Goal: Task Accomplishment & Management: Complete application form

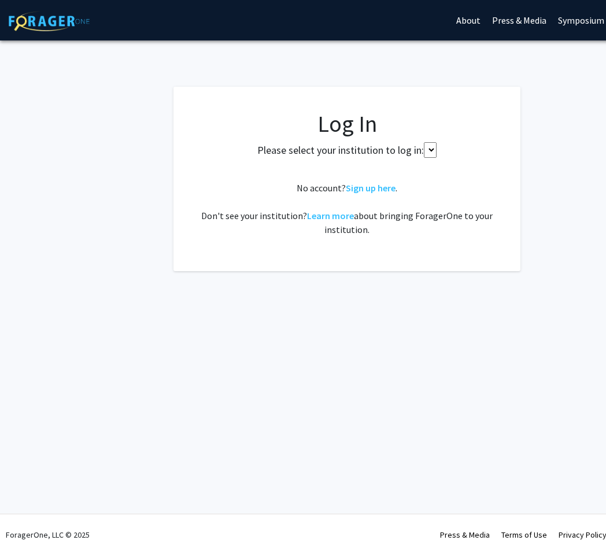
select select
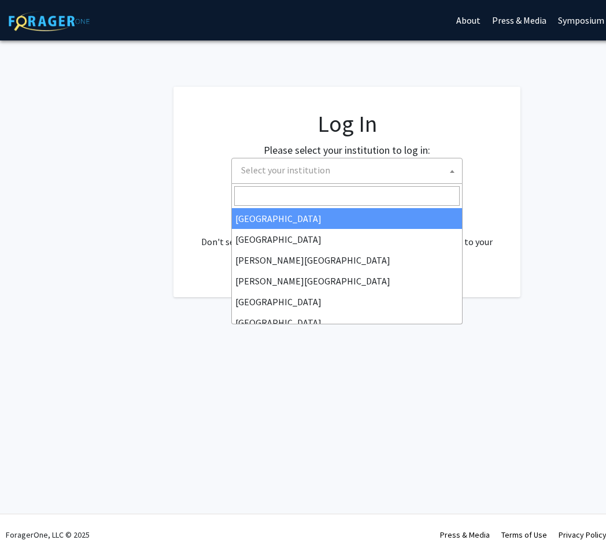
click at [324, 179] on span "Select your institution" at bounding box center [350, 171] width 226 height 24
select select "34"
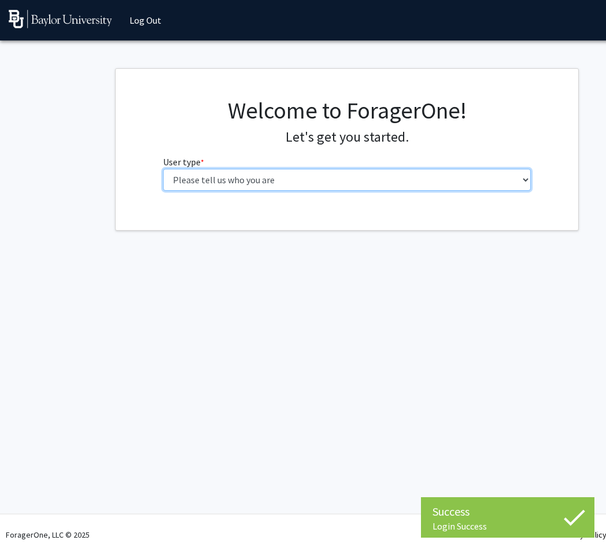
select select "5: faculty"
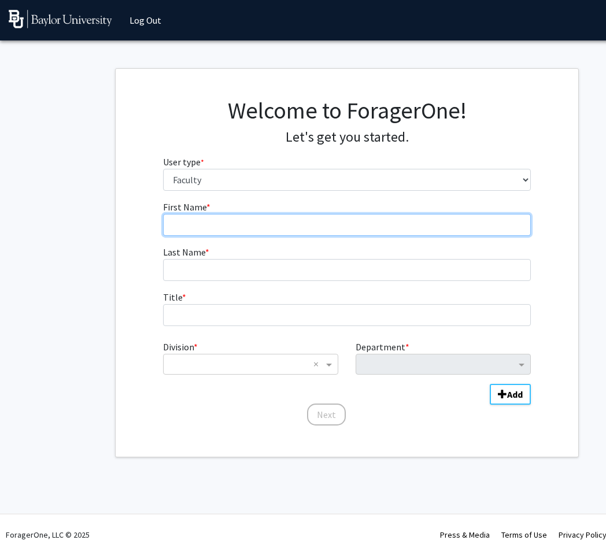
click at [346, 222] on input "First Name * required" at bounding box center [347, 225] width 369 height 22
type input "[PERSON_NAME]"
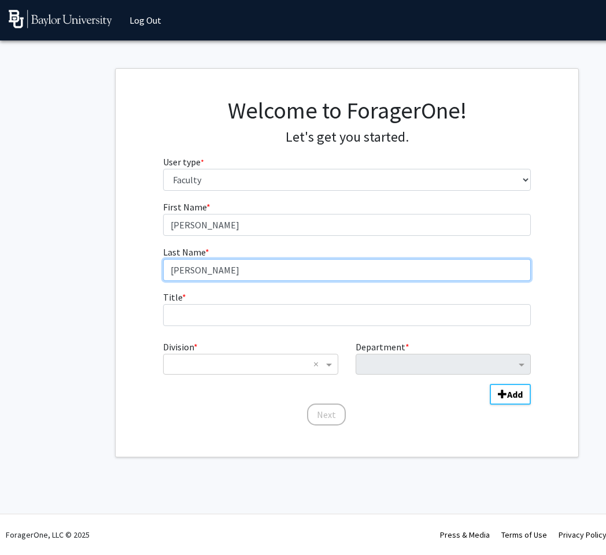
type input "[PERSON_NAME]"
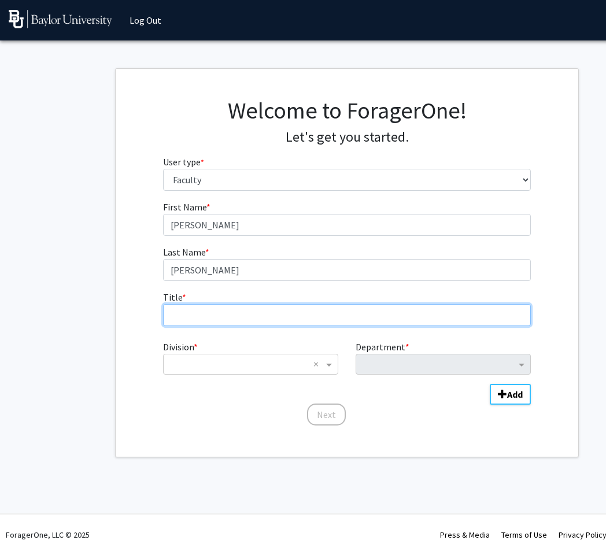
type input "A"
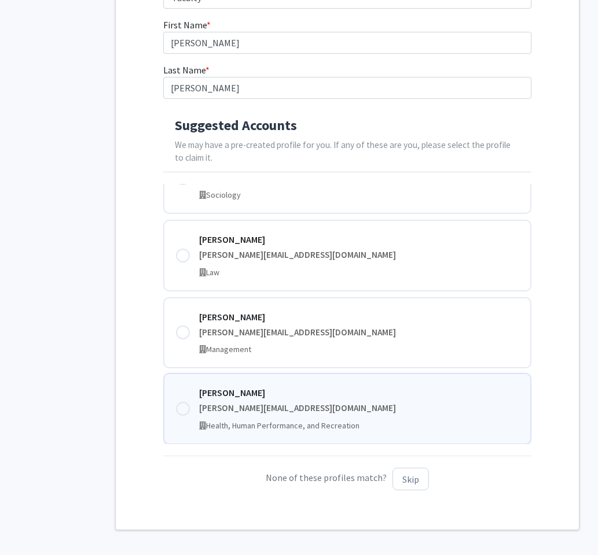
scroll to position [119, 0]
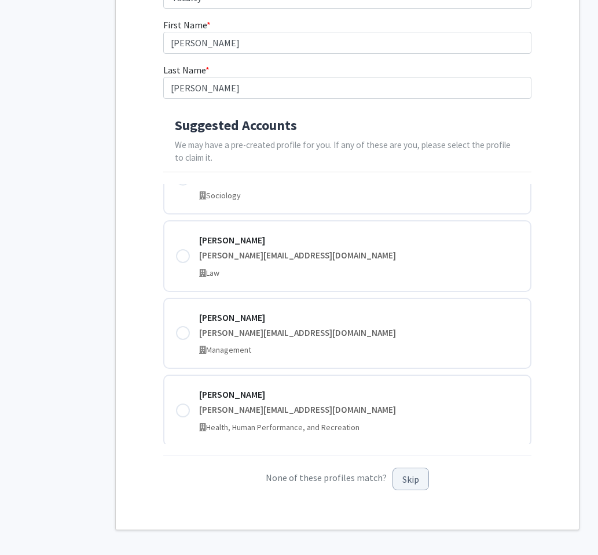
click at [407, 479] on button "Skip" at bounding box center [410, 479] width 36 height 23
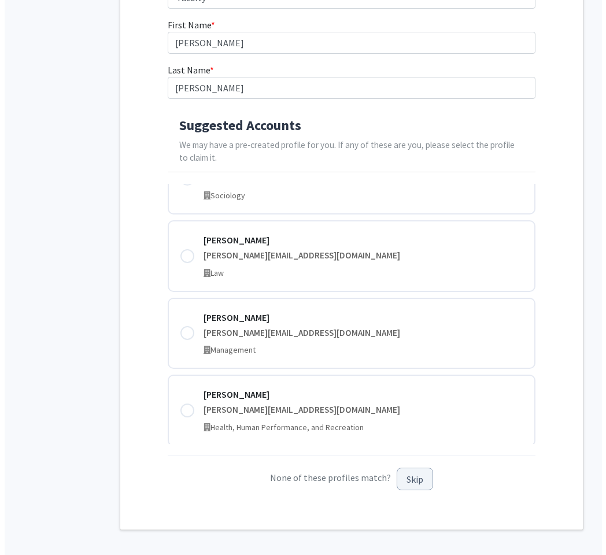
scroll to position [0, 0]
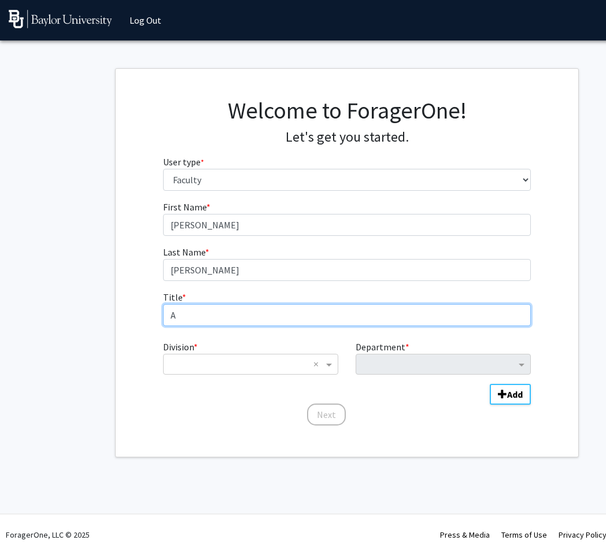
click at [252, 312] on input "A" at bounding box center [347, 315] width 369 height 22
type input "Assistant Professor"
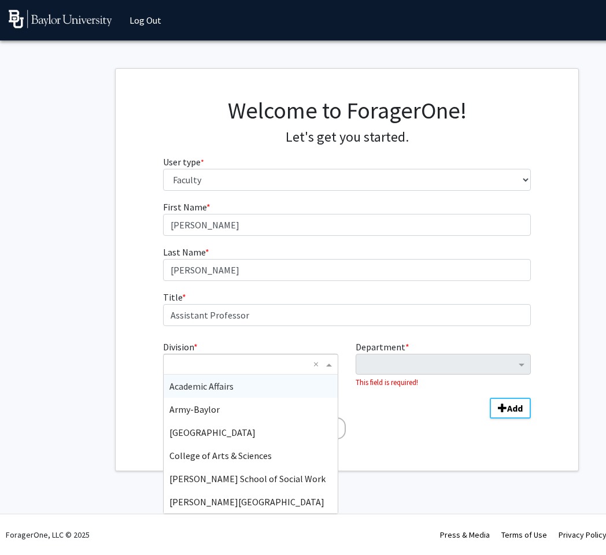
click at [328, 364] on span "Division" at bounding box center [330, 365] width 14 height 14
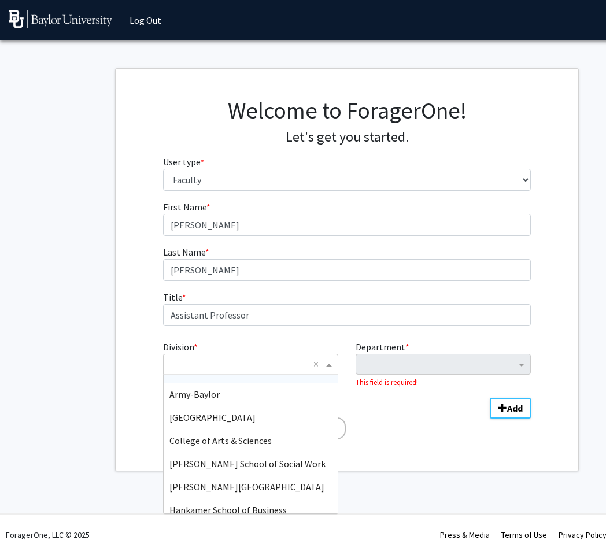
scroll to position [16, 0]
click at [271, 437] on div "College of Arts & Sciences" at bounding box center [251, 439] width 174 height 23
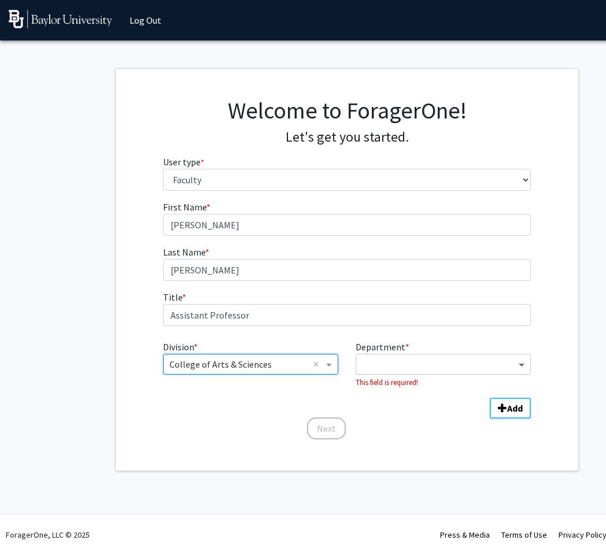
click at [530, 362] on span "Department" at bounding box center [523, 365] width 14 height 14
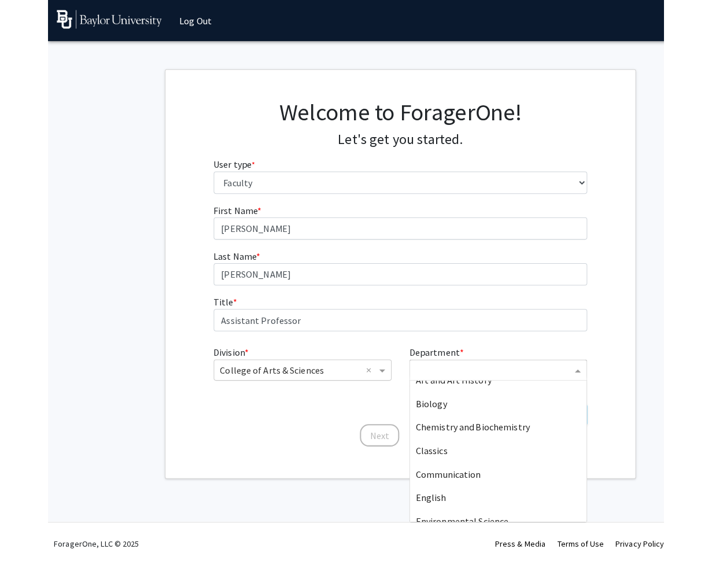
scroll to position [86, 0]
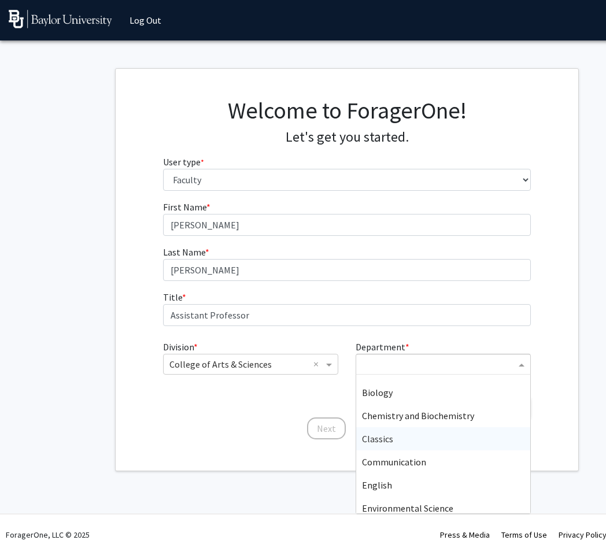
click at [455, 429] on div "Classics" at bounding box center [443, 439] width 174 height 23
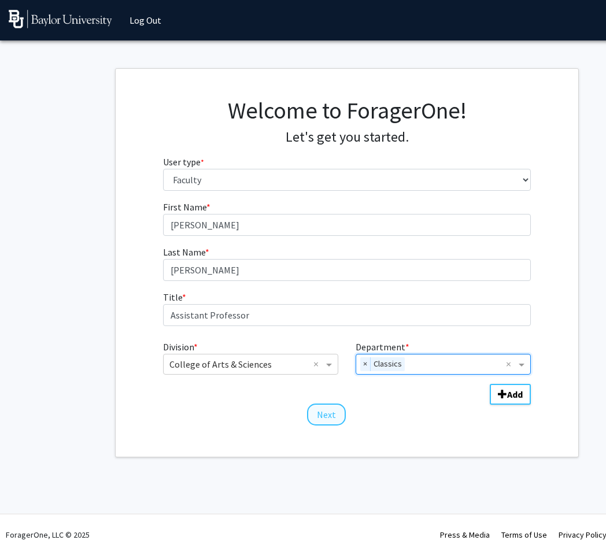
click at [329, 415] on button "Next" at bounding box center [326, 415] width 39 height 22
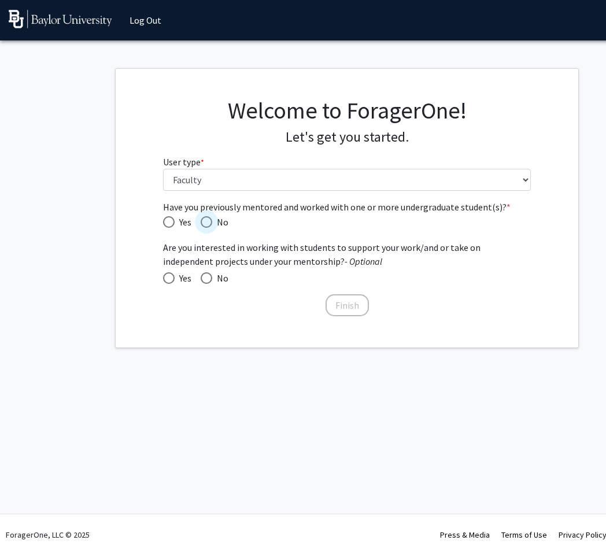
click at [208, 220] on span "Have you previously mentored and worked with one or more undergraduate student(…" at bounding box center [207, 222] width 12 height 12
click at [208, 220] on input "No" at bounding box center [207, 222] width 12 height 12
radio input "true"
click at [170, 277] on span at bounding box center [169, 278] width 12 height 12
click at [170, 277] on input "Yes" at bounding box center [169, 278] width 12 height 12
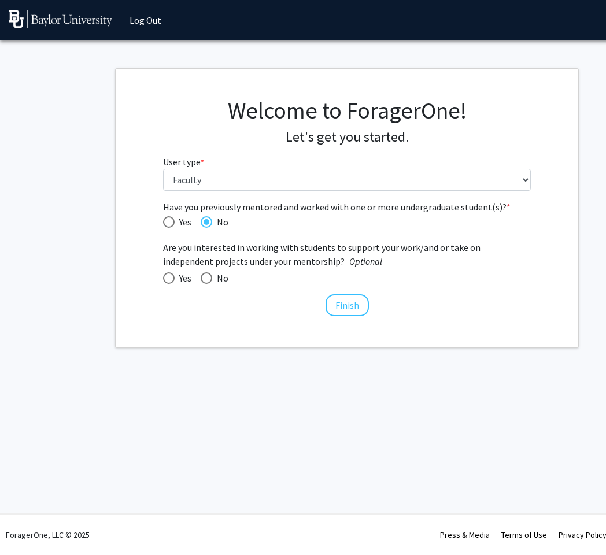
radio input "true"
click at [353, 308] on button "Finish" at bounding box center [347, 305] width 43 height 22
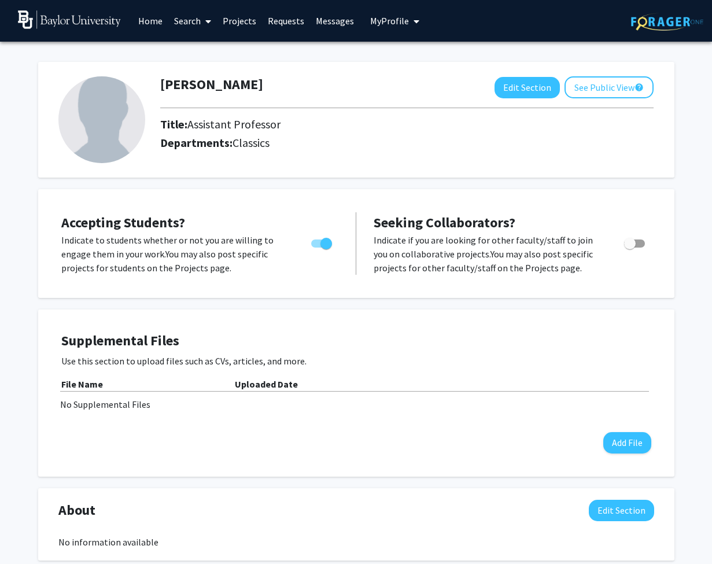
click at [156, 24] on link "Home" at bounding box center [150, 21] width 36 height 40
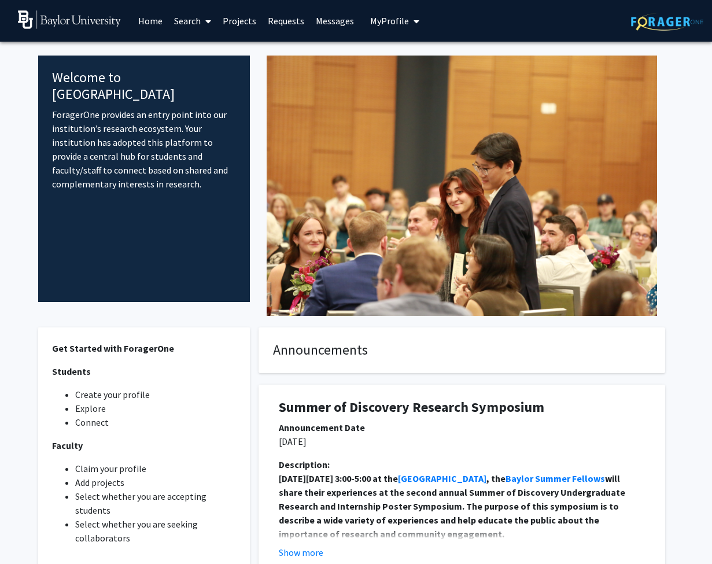
click at [225, 23] on link "Projects" at bounding box center [239, 21] width 45 height 40
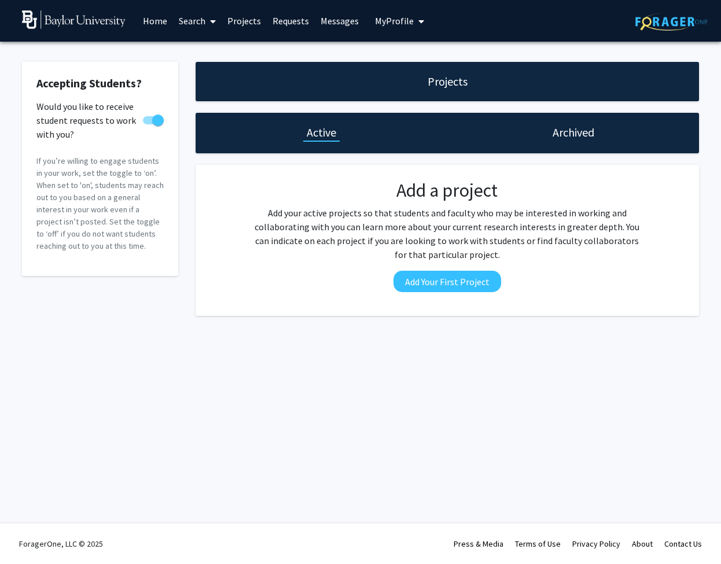
click at [204, 21] on link "Search" at bounding box center [197, 21] width 49 height 40
click at [211, 53] on span "Faculty/Staff" at bounding box center [215, 53] width 85 height 23
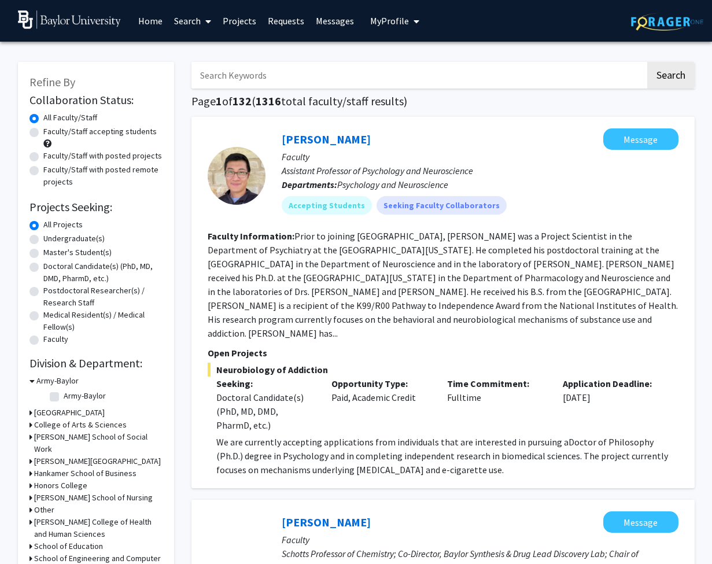
click at [113, 462] on h3 "[PERSON_NAME][GEOGRAPHIC_DATA]" at bounding box center [97, 461] width 127 height 12
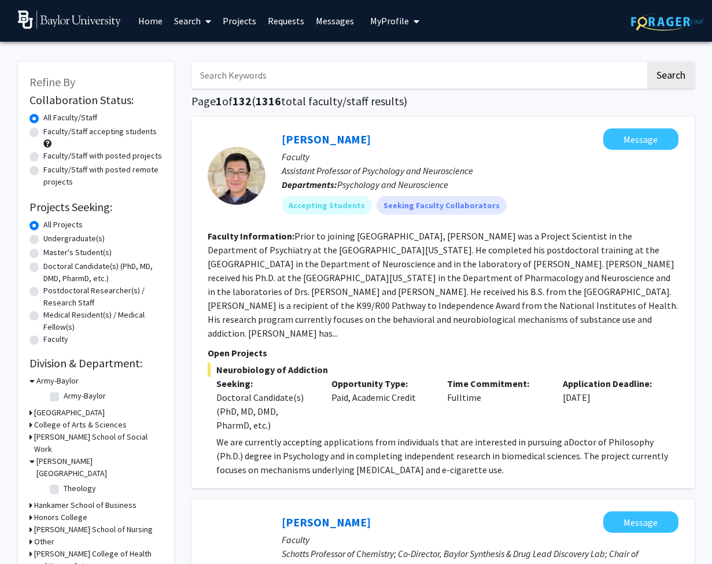
click at [87, 490] on label "Theology" at bounding box center [80, 488] width 32 height 12
click at [71, 490] on input "Theology" at bounding box center [68, 486] width 8 height 8
checkbox input "true"
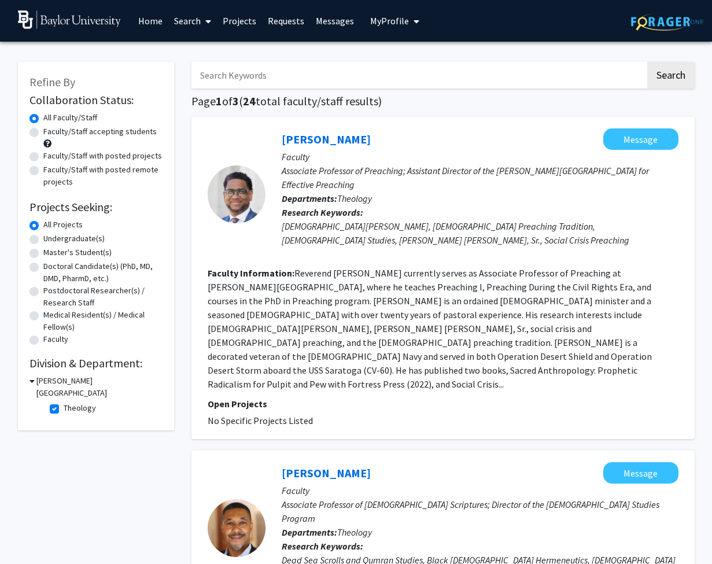
click at [64, 410] on label "Theology" at bounding box center [80, 408] width 32 height 12
click at [64, 410] on input "Theology" at bounding box center [68, 406] width 8 height 8
checkbox input "false"
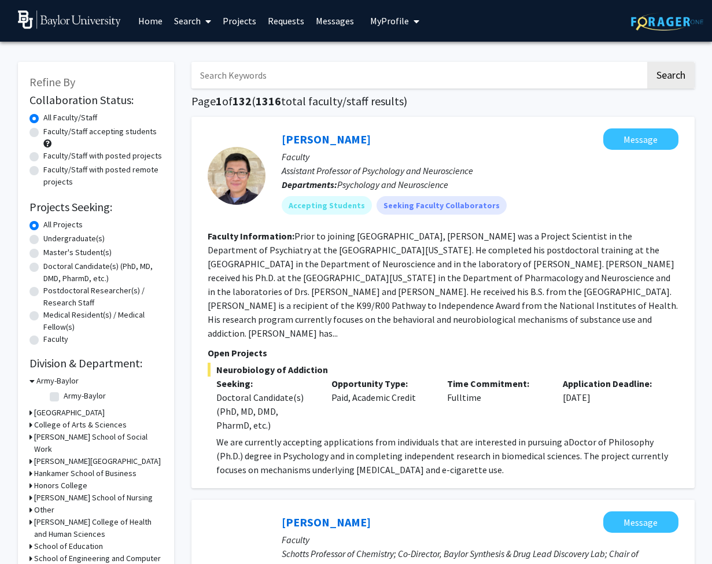
click at [28, 424] on div "Refine By Collaboration Status: Collaboration Status All Faculty/Staff Collabor…" at bounding box center [96, 331] width 156 height 539
click at [45, 426] on h3 "College of Arts & Sciences" at bounding box center [80, 425] width 93 height 12
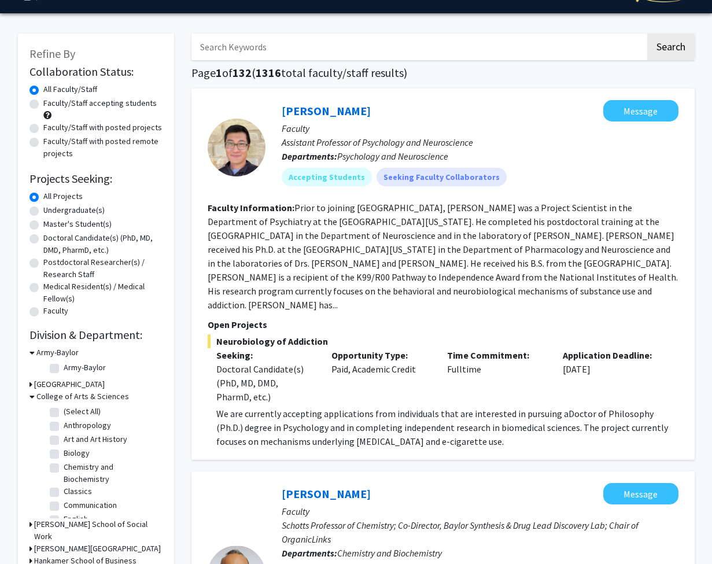
scroll to position [10, 0]
click at [64, 482] on label "Classics" at bounding box center [78, 481] width 28 height 12
click at [64, 482] on input "Classics" at bounding box center [68, 479] width 8 height 8
checkbox input "true"
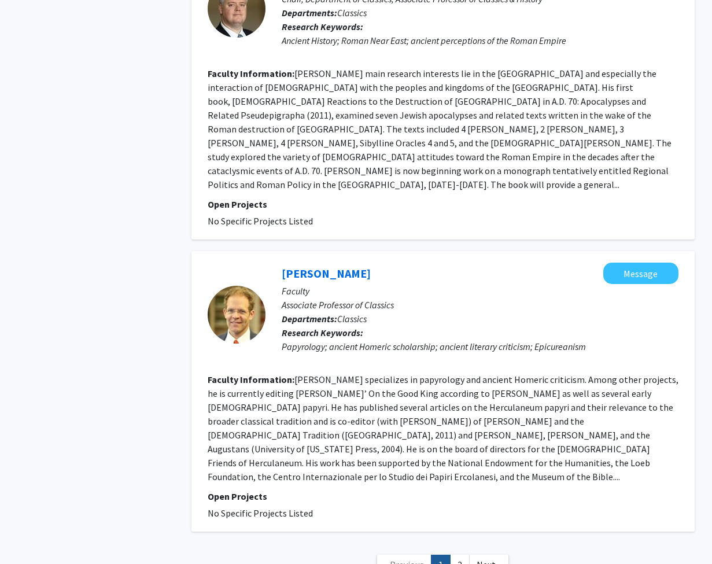
scroll to position [2145, 0]
click at [461, 555] on link "2" at bounding box center [460, 565] width 20 height 20
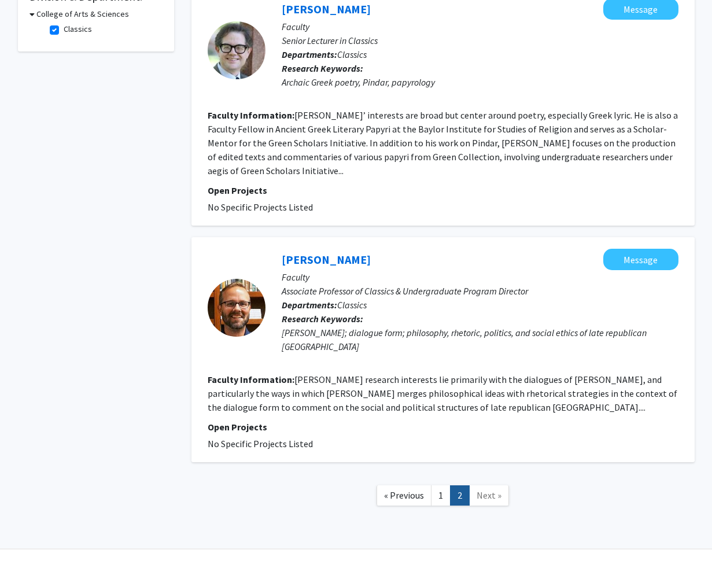
scroll to position [366, 0]
click at [442, 486] on link "1" at bounding box center [441, 496] width 20 height 20
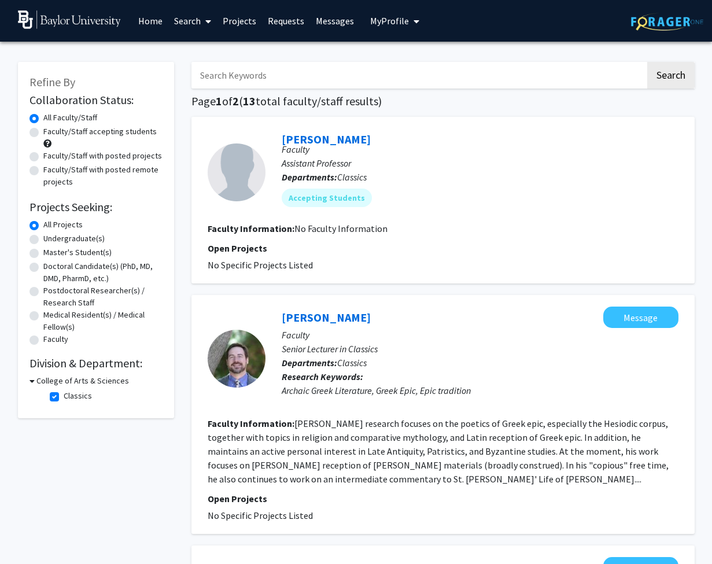
click at [153, 27] on link "Home" at bounding box center [150, 21] width 36 height 40
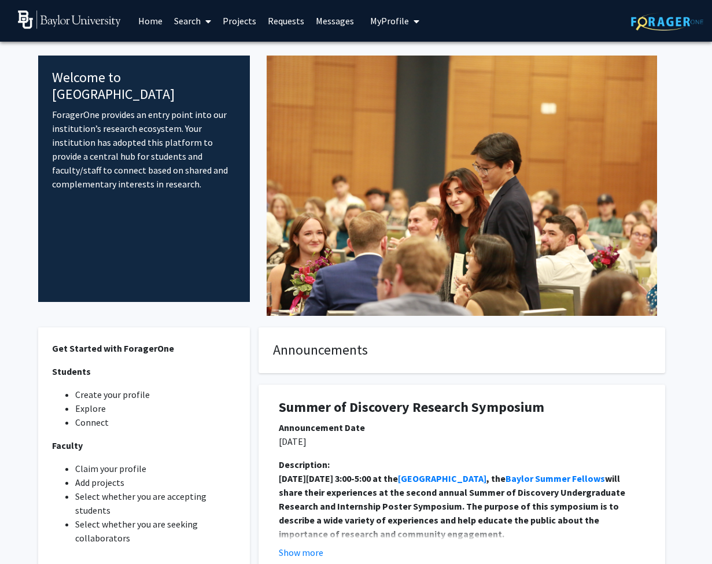
click at [394, 23] on span "My Profile" at bounding box center [389, 21] width 39 height 12
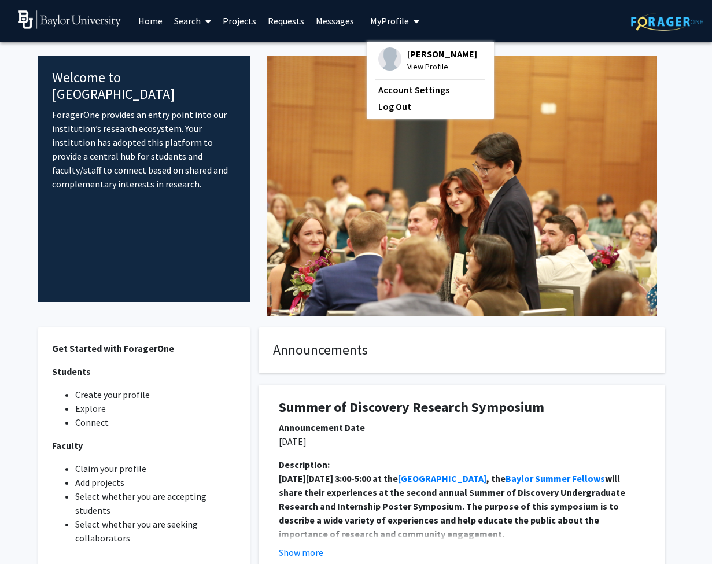
click at [410, 57] on span "[PERSON_NAME]" at bounding box center [442, 53] width 70 height 13
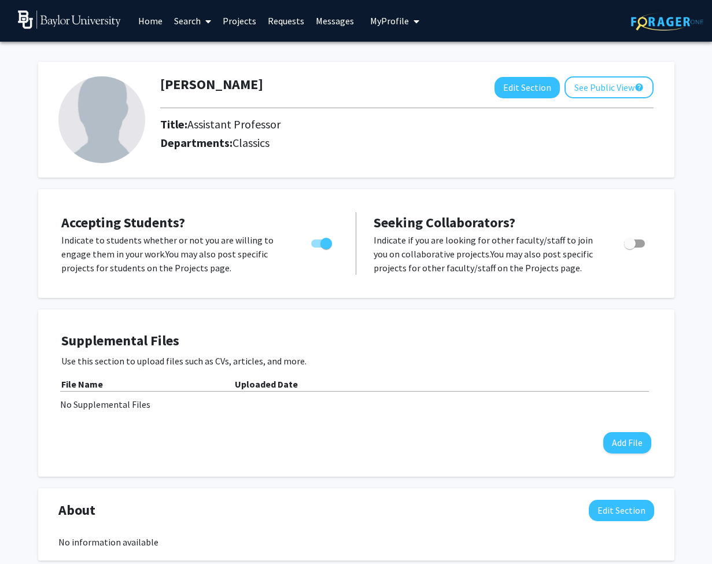
click at [324, 246] on span "Toggle" at bounding box center [327, 244] width 12 height 12
click at [317, 248] on input "Would you like to permit student requests?" at bounding box center [316, 248] width 1 height 1
checkbox input "false"
click at [159, 25] on link "Home" at bounding box center [150, 21] width 36 height 40
